Goal: Task Accomplishment & Management: Complete application form

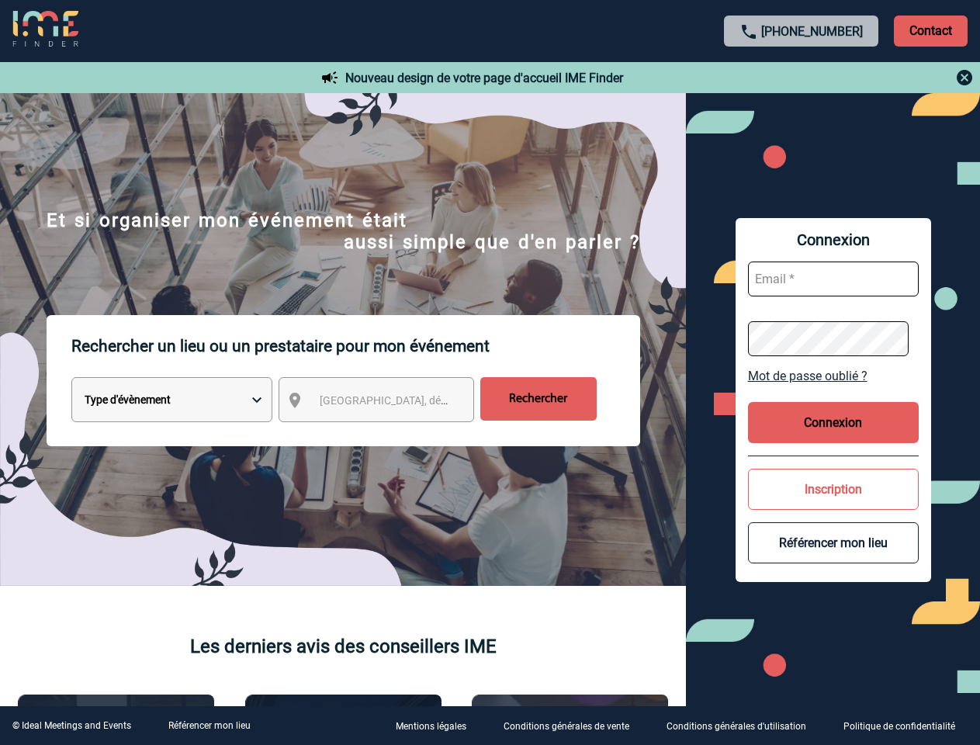
click at [490, 372] on p "Rechercher un lieu ou un prestataire pour mon événement" at bounding box center [355, 346] width 569 height 62
click at [930, 30] on p "Contact" at bounding box center [931, 31] width 74 height 31
click at [801, 78] on div at bounding box center [801, 77] width 345 height 19
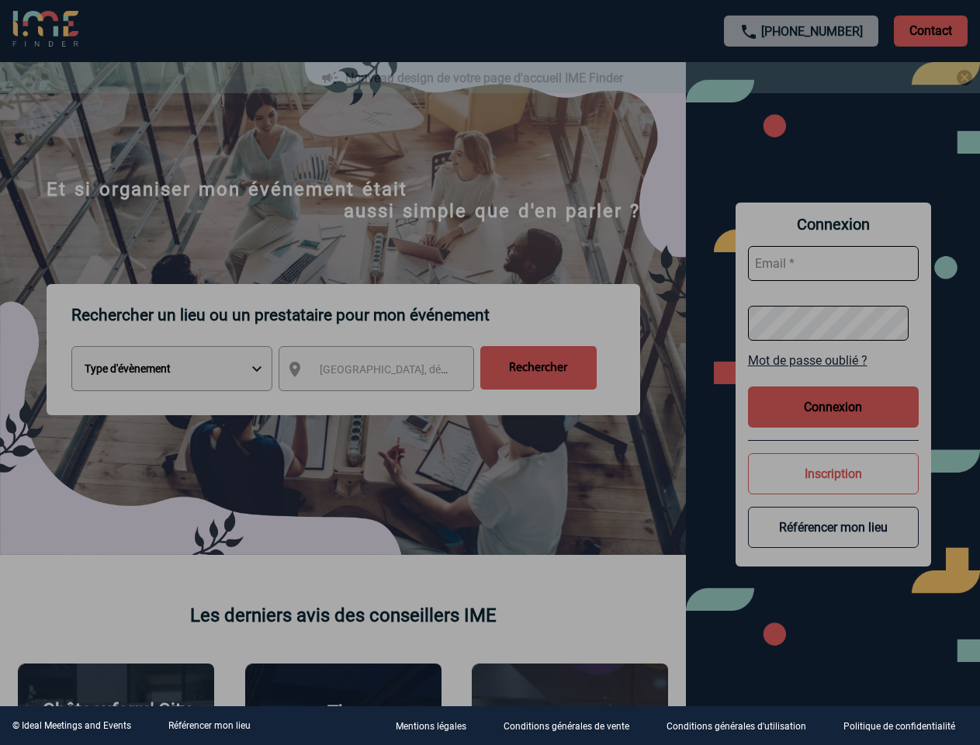
click at [390, 403] on div at bounding box center [490, 372] width 980 height 745
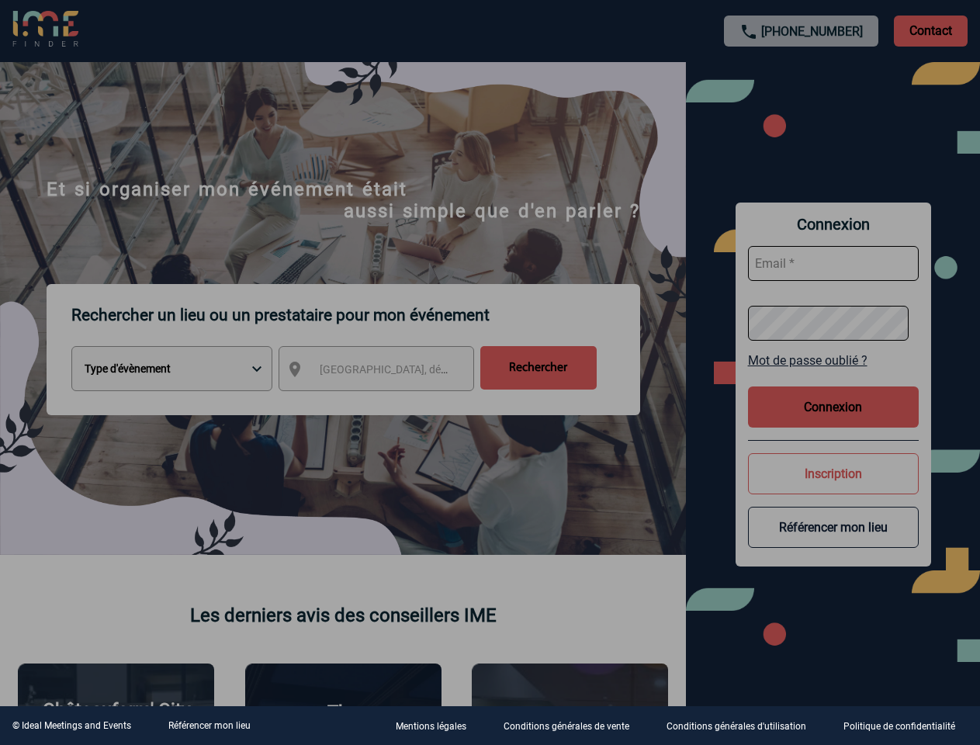
click at [833, 376] on div at bounding box center [490, 372] width 980 height 745
click at [833, 422] on div at bounding box center [490, 372] width 980 height 745
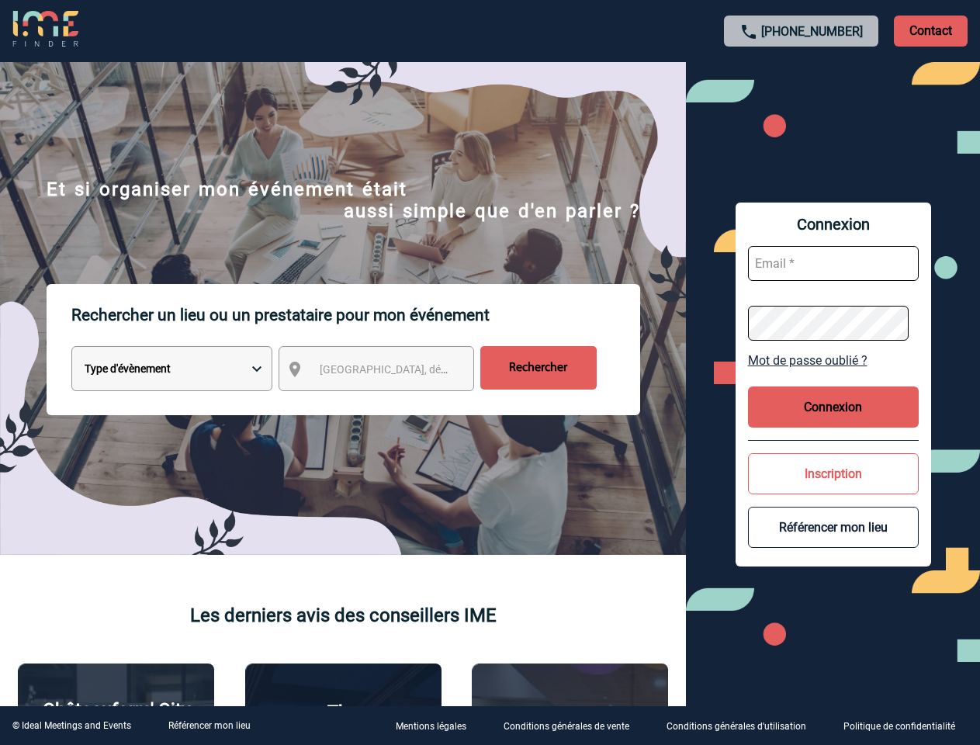
click at [833, 489] on button "Inscription" at bounding box center [833, 473] width 171 height 41
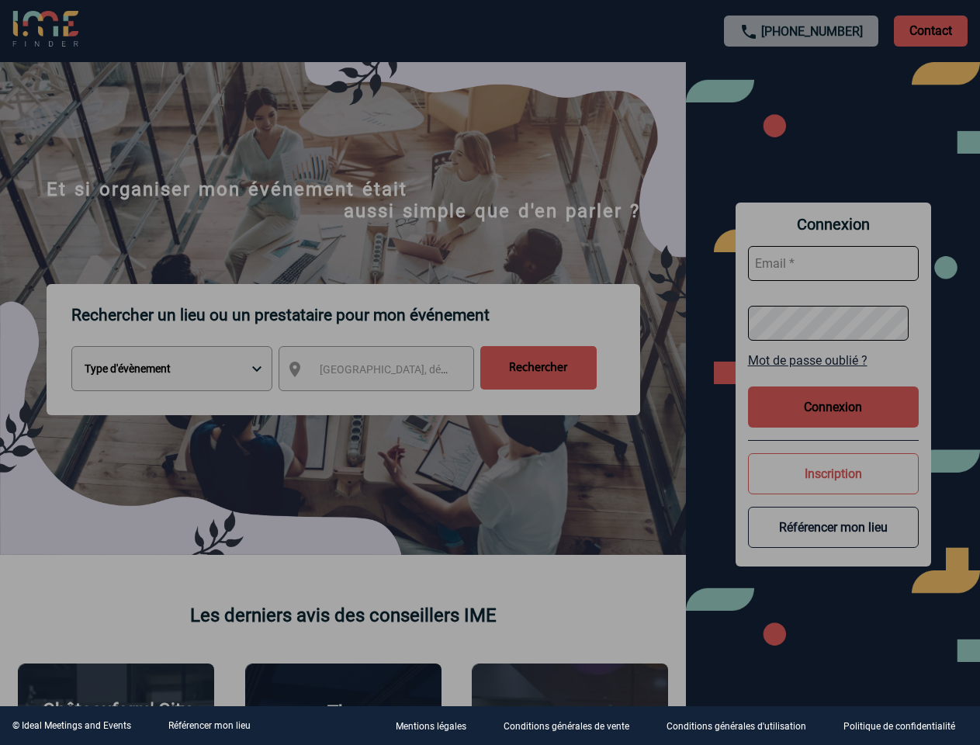
click at [833, 542] on div at bounding box center [490, 372] width 980 height 745
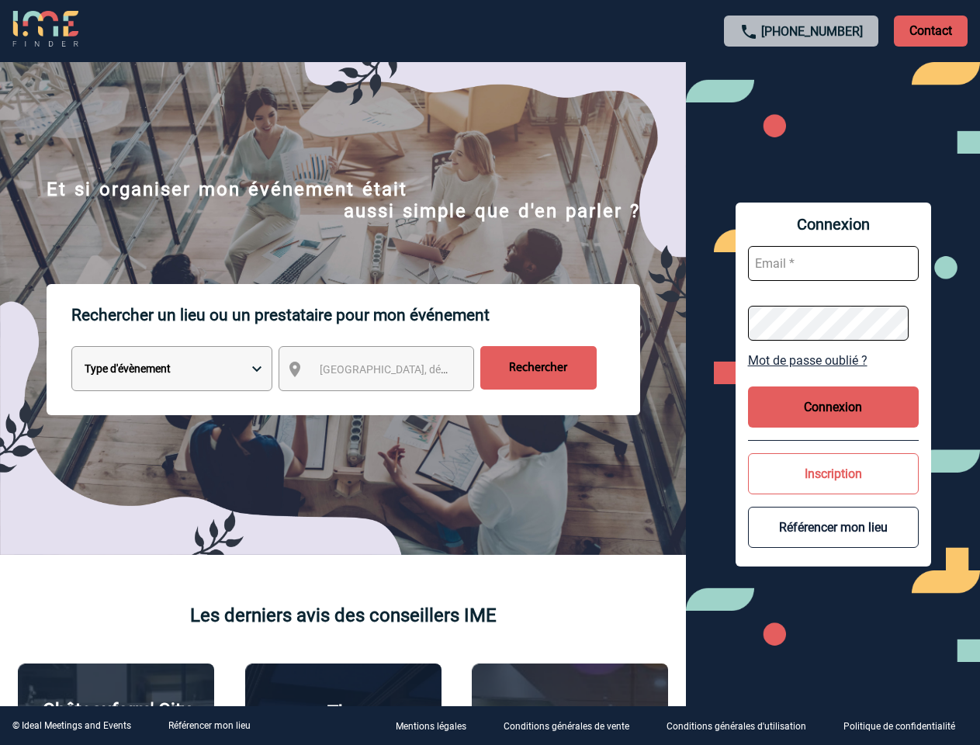
click at [209, 725] on link "Référencer mon lieu" at bounding box center [209, 725] width 82 height 11
